Goal: Task Accomplishment & Management: Manage account settings

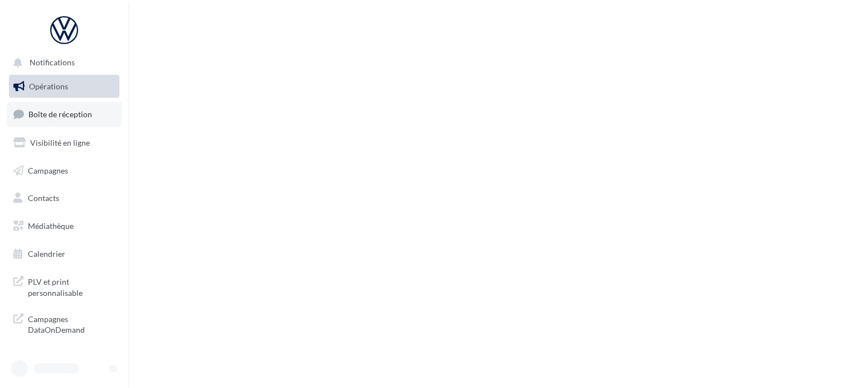
click at [106, 124] on link "Boîte de réception" at bounding box center [64, 114] width 115 height 24
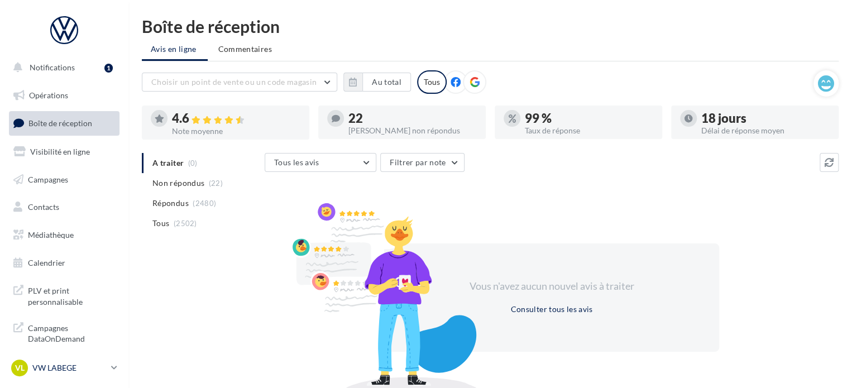
click at [55, 365] on p "VW LABEGE" at bounding box center [69, 367] width 74 height 11
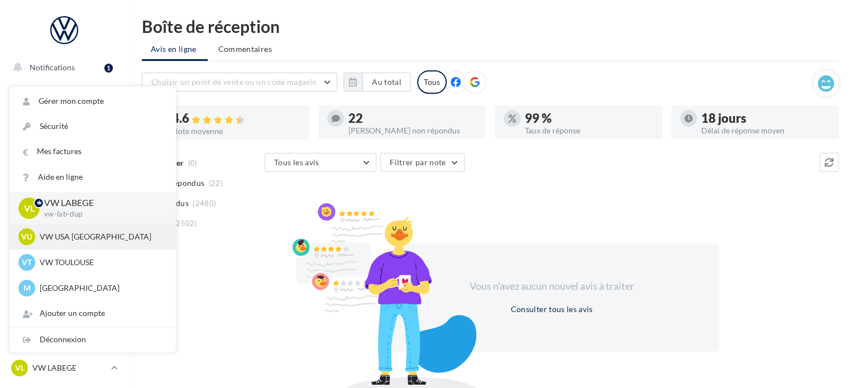
click at [71, 241] on p "VW USA [GEOGRAPHIC_DATA]" at bounding box center [101, 236] width 123 height 11
